Goal: Navigation & Orientation: Find specific page/section

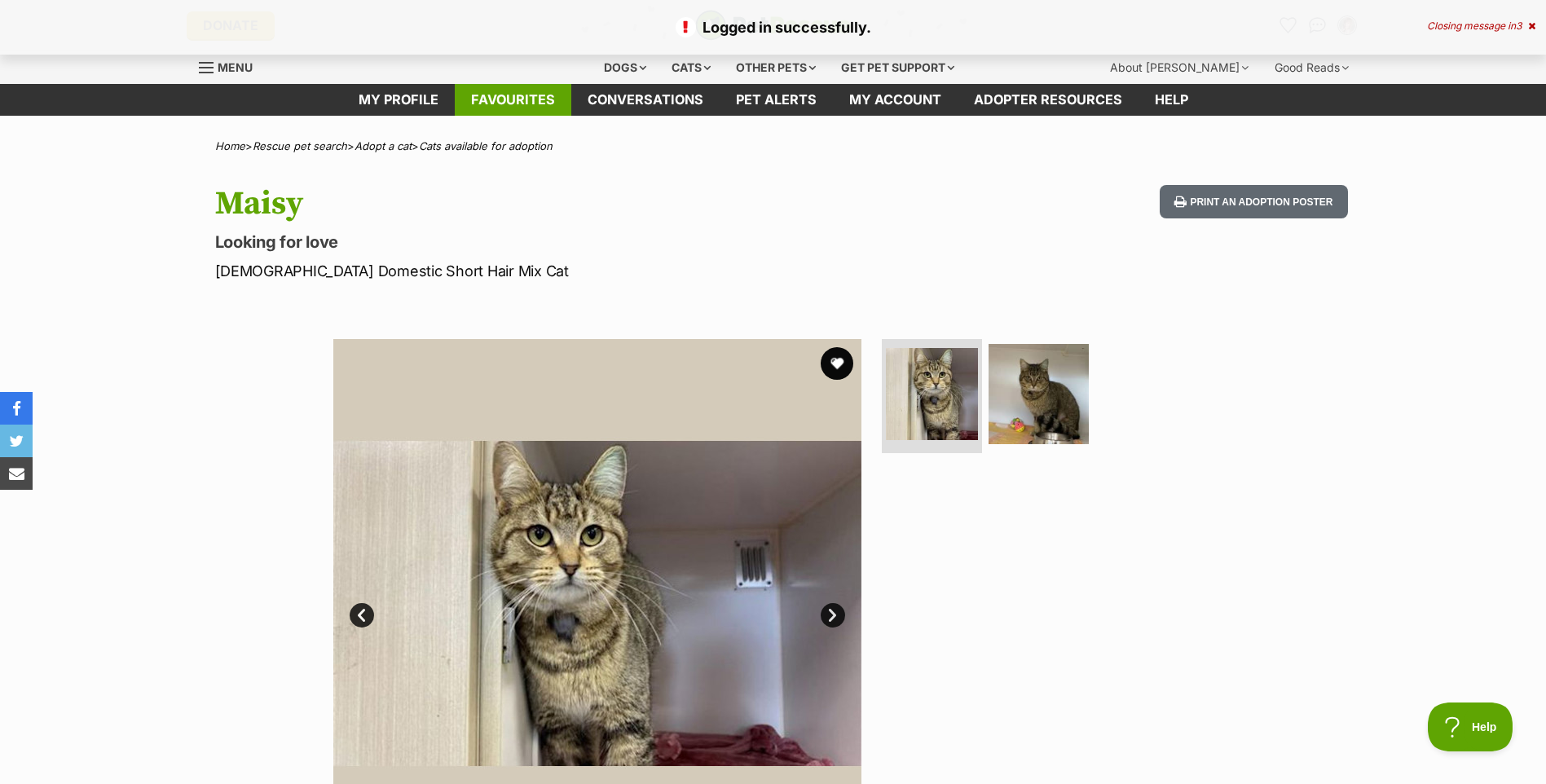
click at [500, 100] on link "Favourites" at bounding box center [513, 100] width 116 height 32
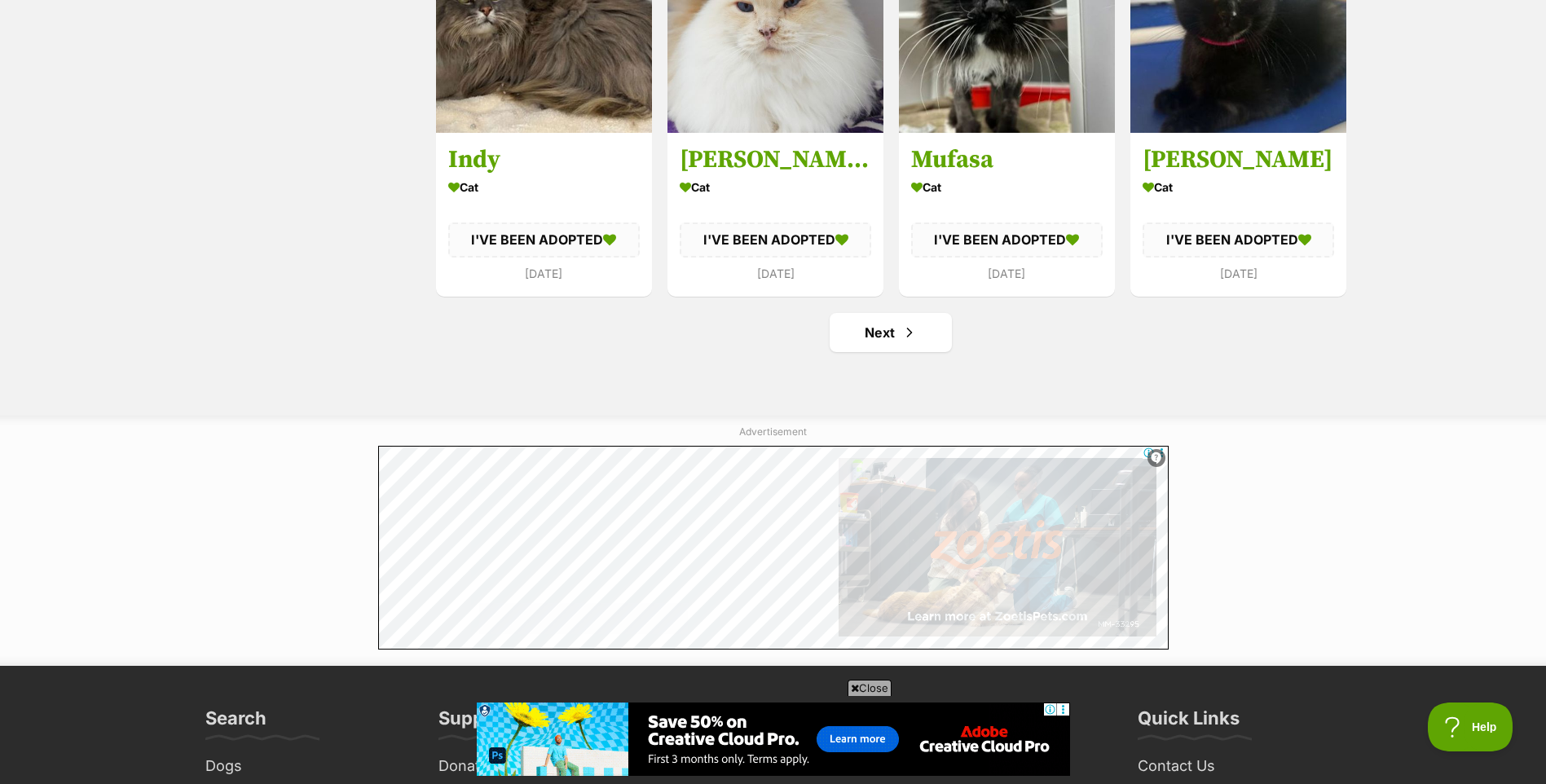
scroll to position [2033, 0]
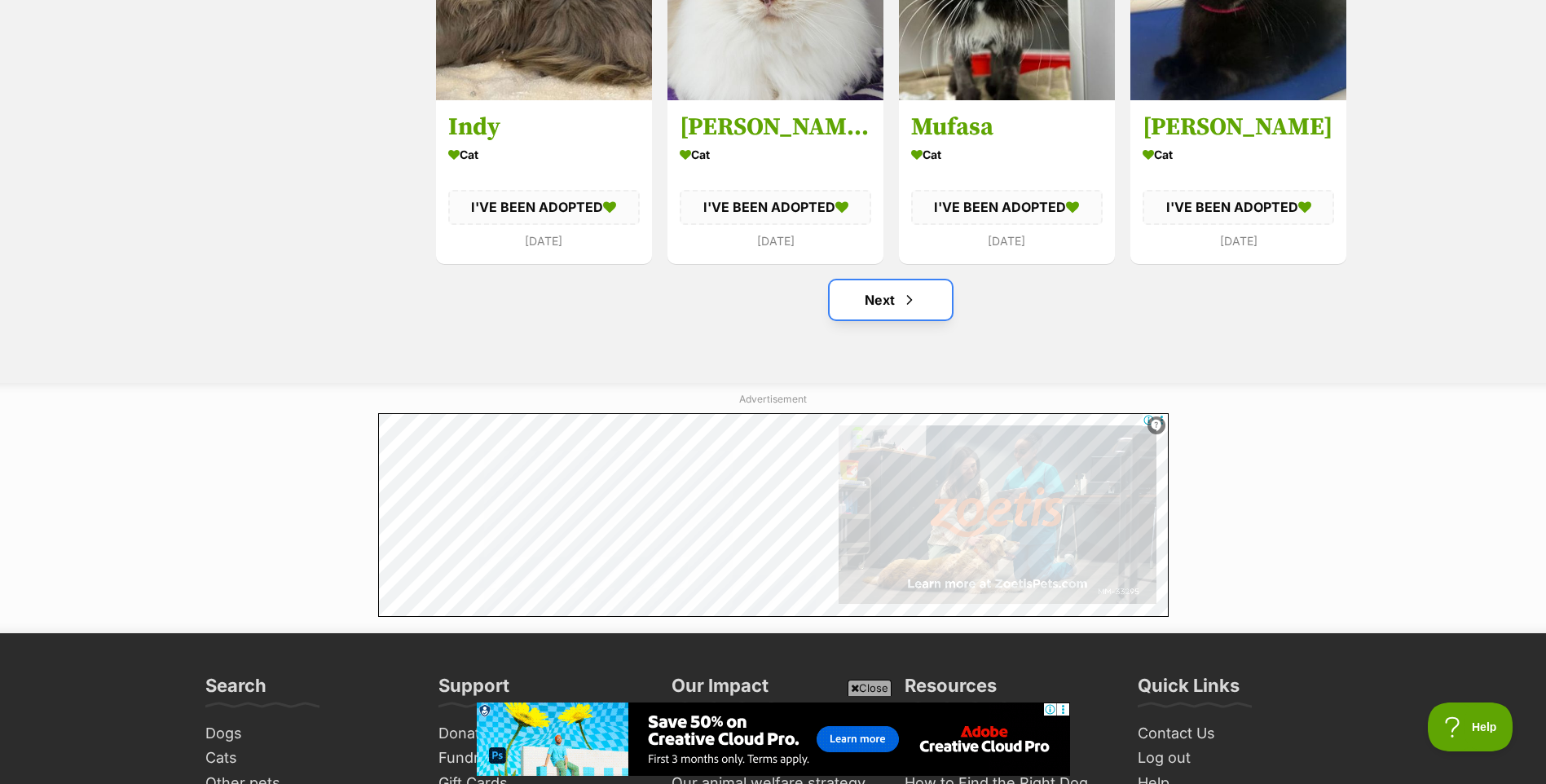
click at [899, 299] on link "Next" at bounding box center [891, 300] width 122 height 39
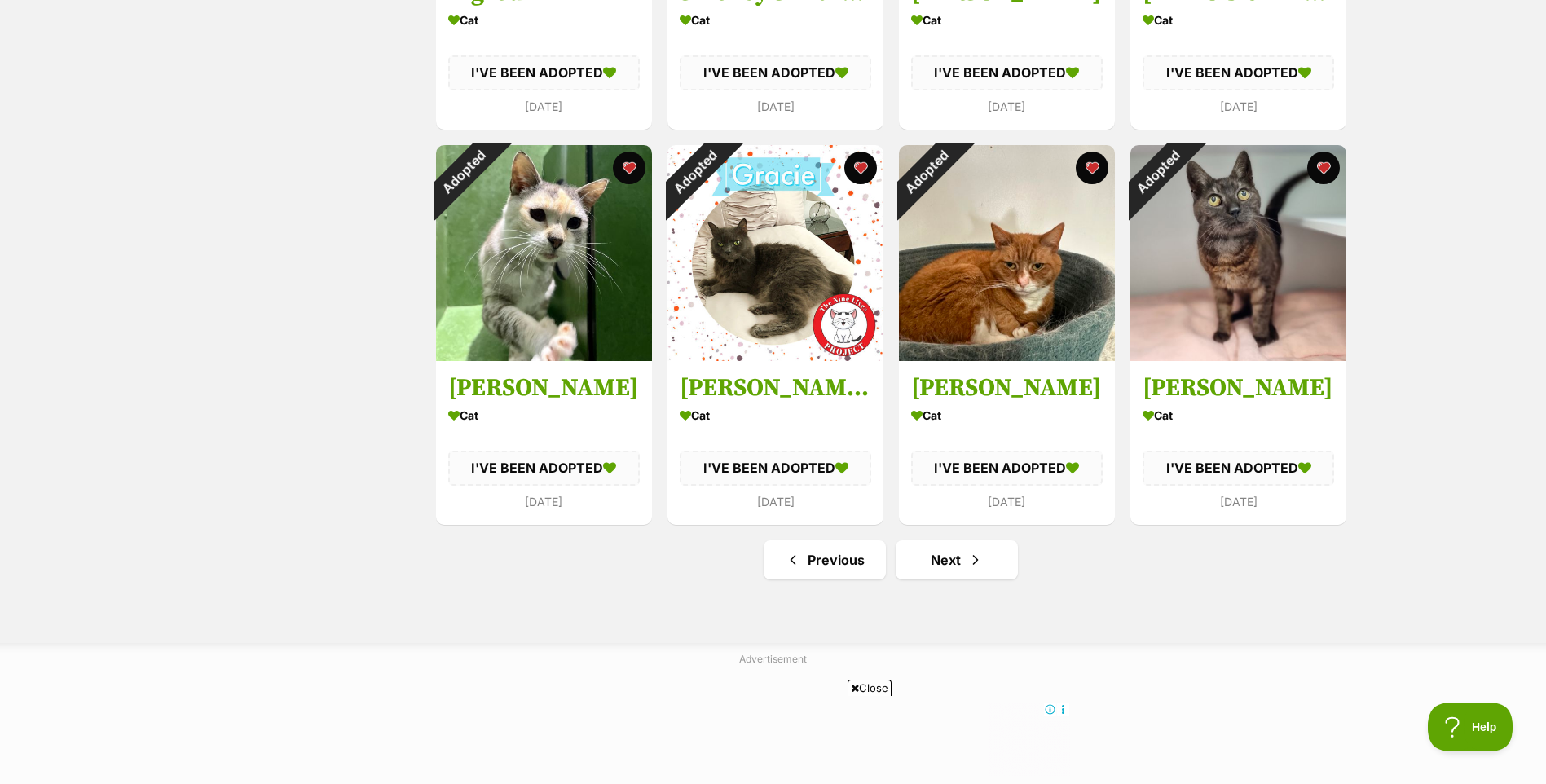
scroll to position [1826, 0]
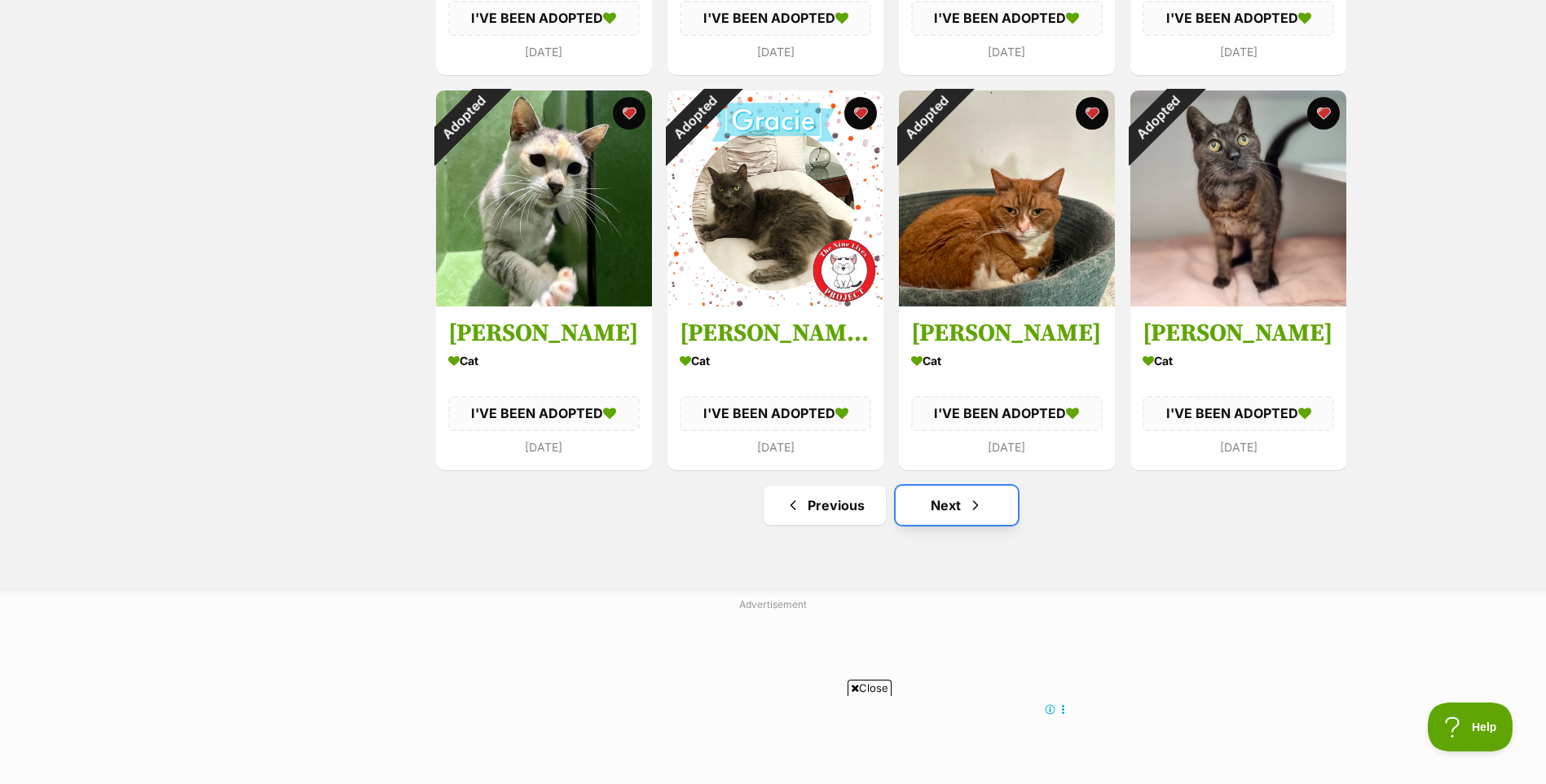
drag, startPoint x: 980, startPoint y: 507, endPoint x: 1000, endPoint y: 515, distance: 21.5
click at [980, 507] on span "Next page" at bounding box center [975, 505] width 16 height 19
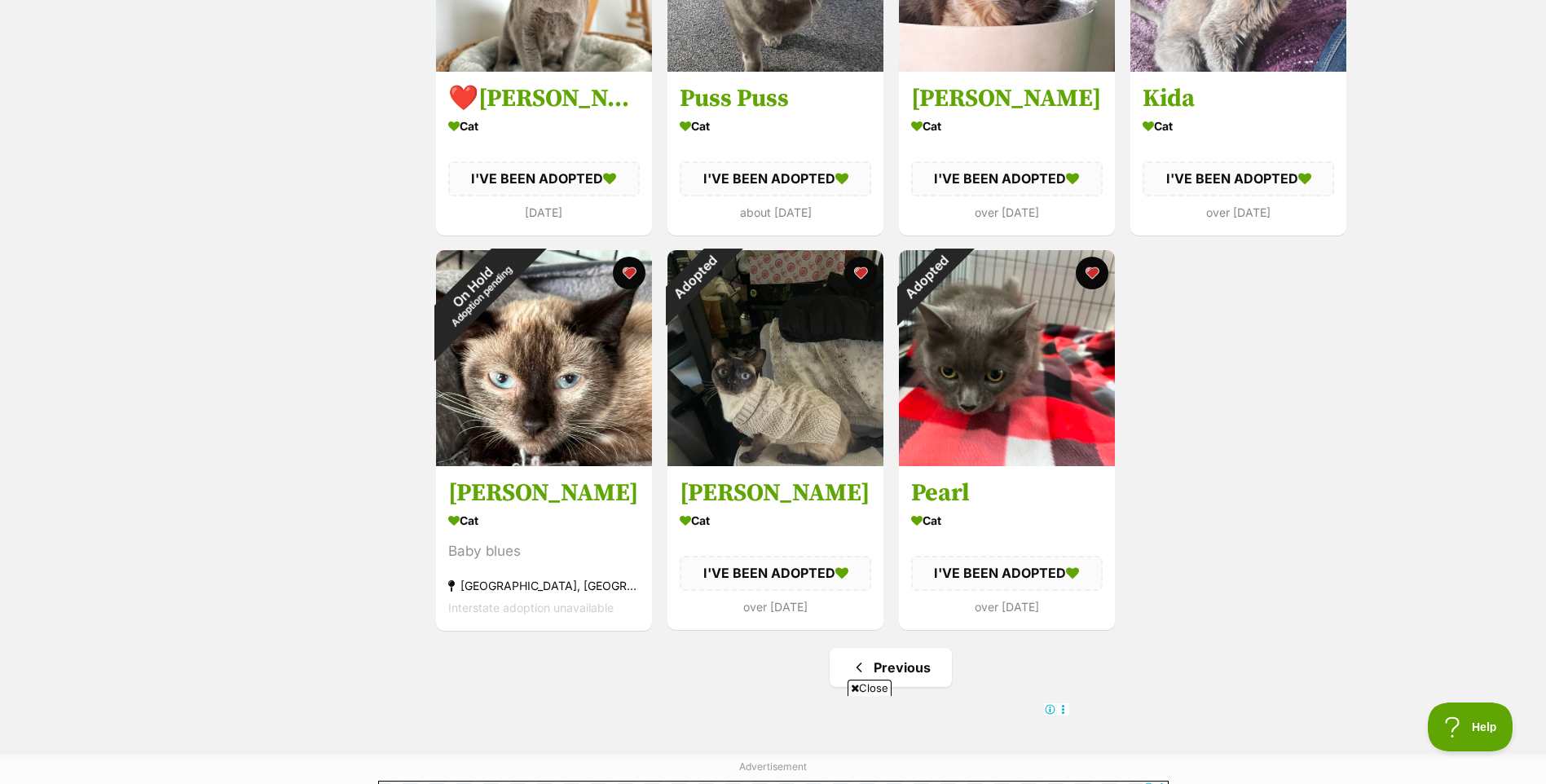
scroll to position [1696, 0]
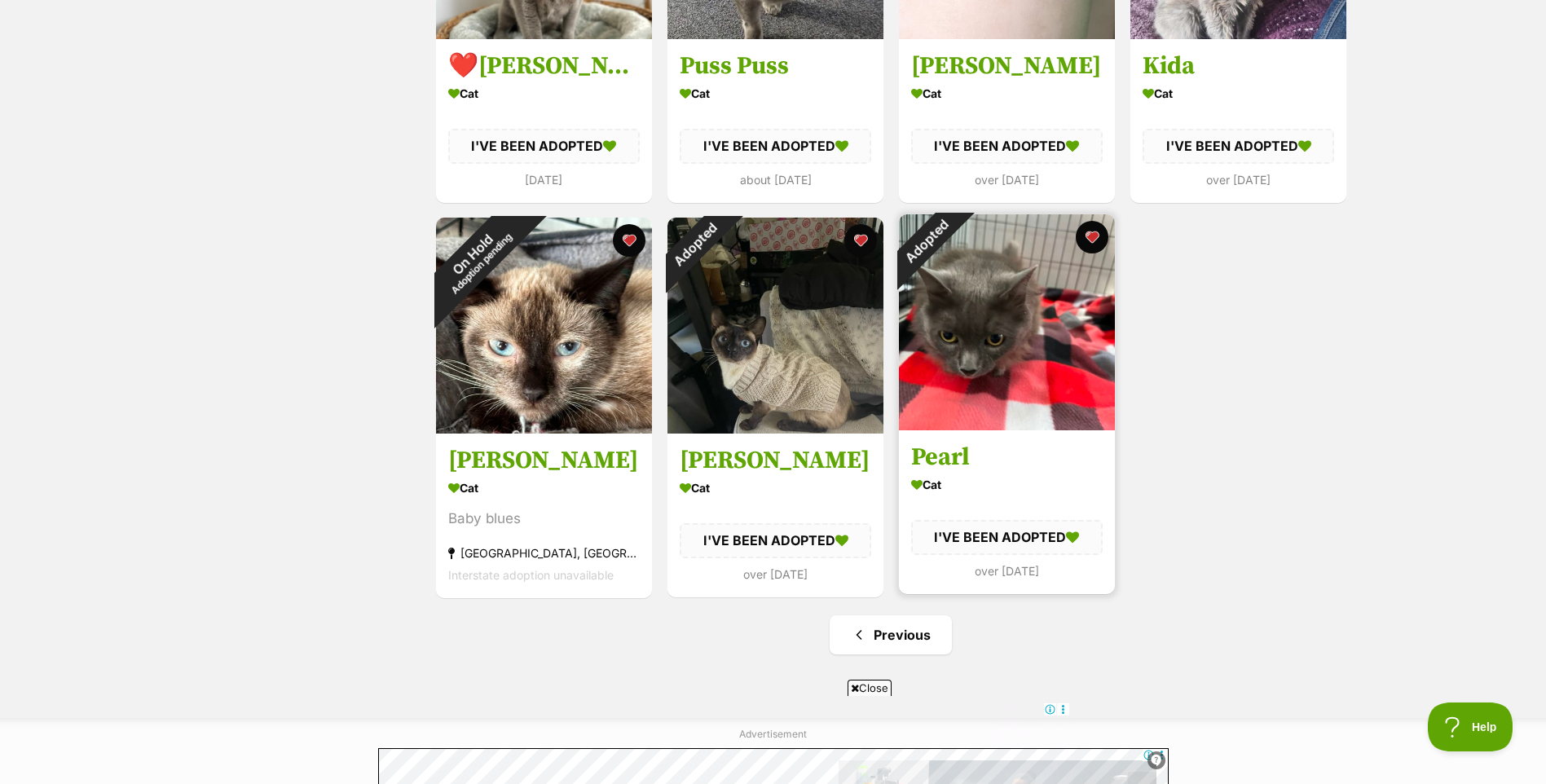
click at [998, 363] on img at bounding box center [1006, 322] width 216 height 216
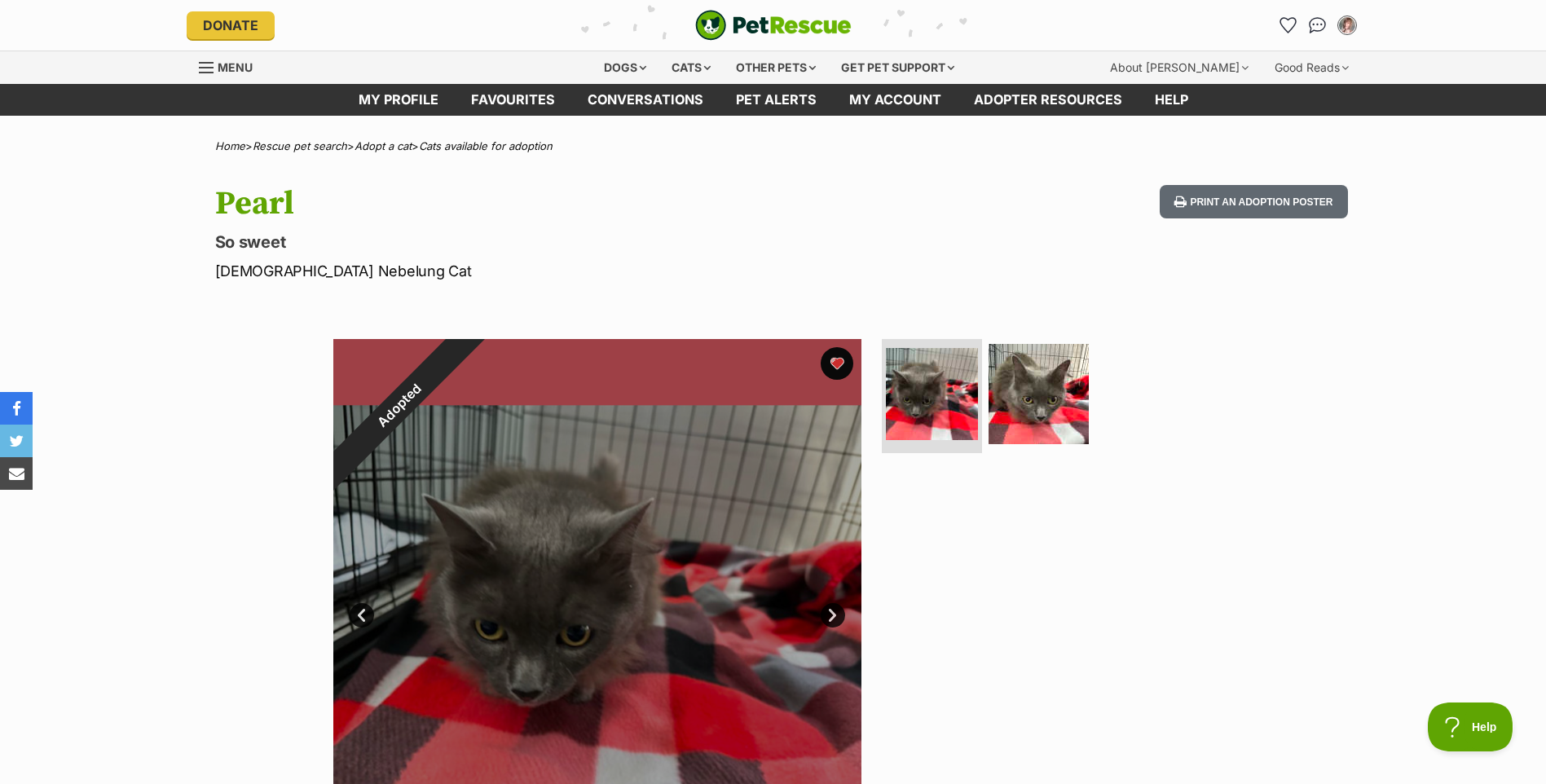
click at [827, 614] on link "Next" at bounding box center [832, 615] width 25 height 25
